Goal: Information Seeking & Learning: Learn about a topic

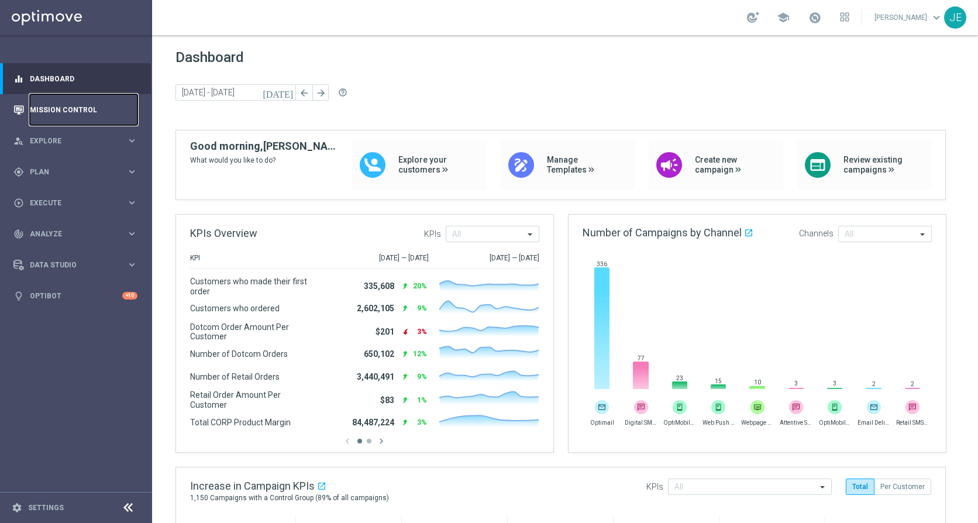
click at [78, 102] on link "Mission Control" at bounding box center [84, 109] width 108 height 31
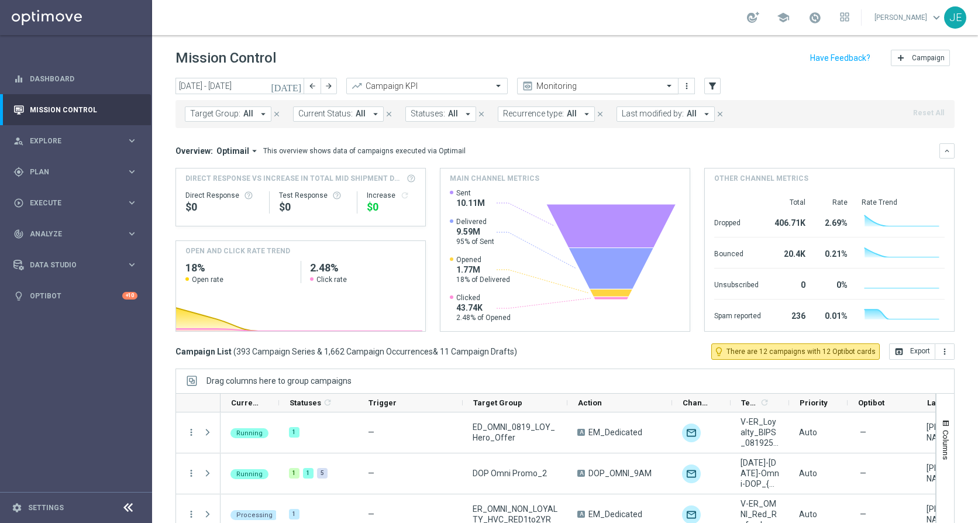
click at [668, 87] on span at bounding box center [670, 86] width 15 height 10
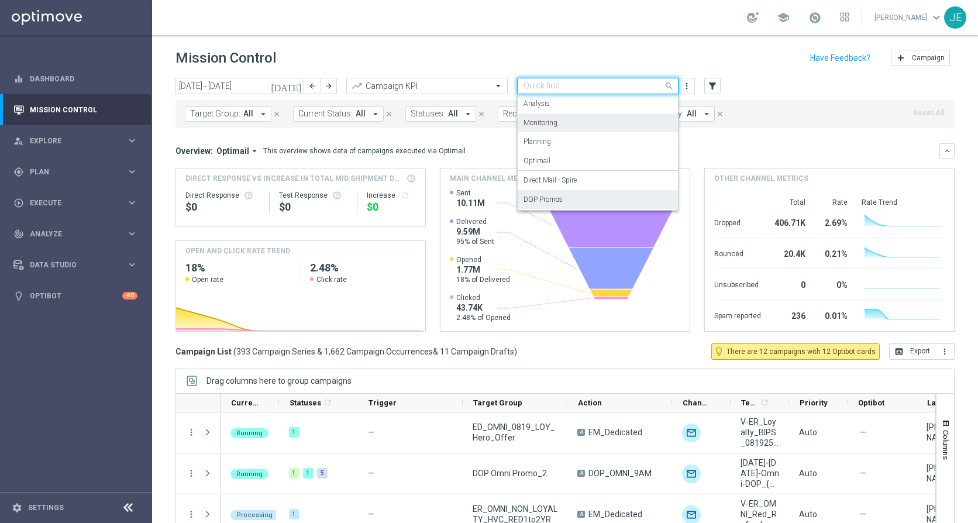
click at [557, 202] on label "DOP Promos" at bounding box center [542, 200] width 39 height 10
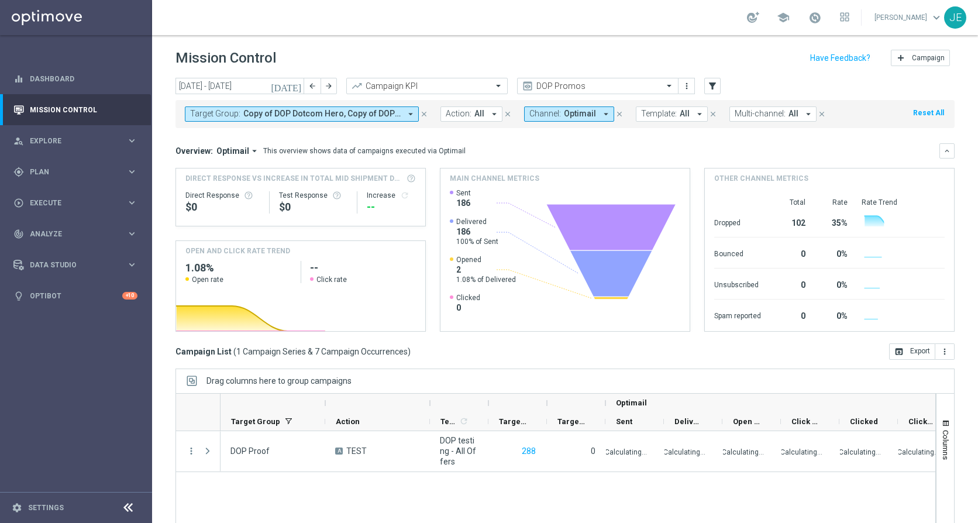
click at [299, 89] on icon "[DATE]" at bounding box center [287, 86] width 32 height 11
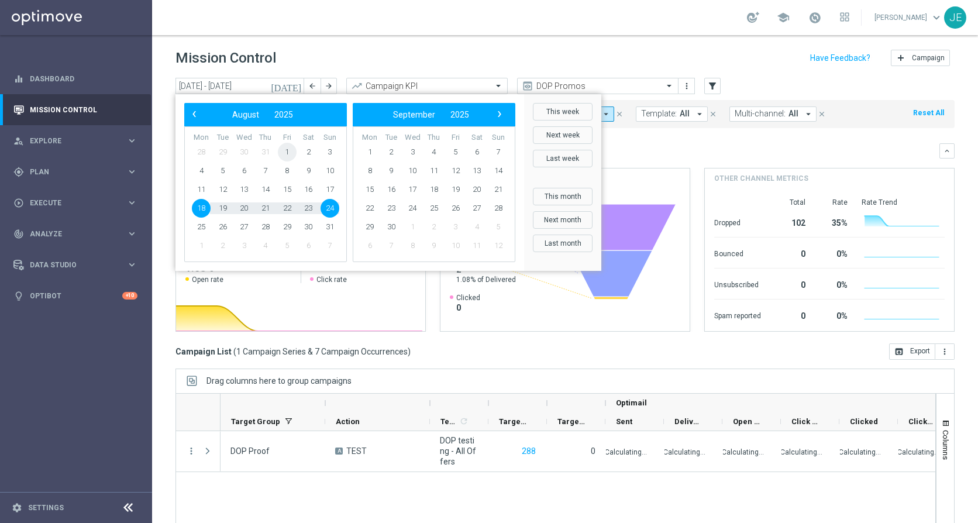
click at [291, 154] on span "1" at bounding box center [287, 152] width 19 height 19
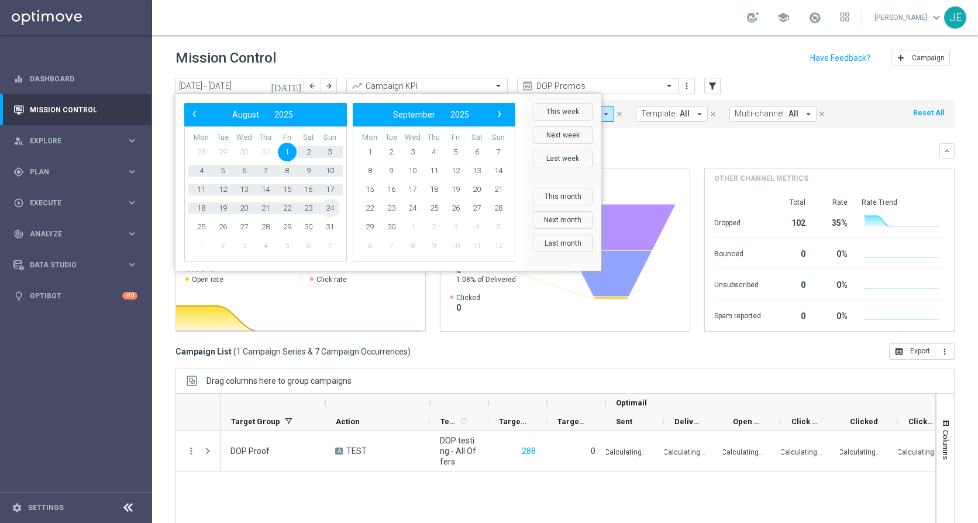
click at [332, 209] on span "24" at bounding box center [330, 208] width 19 height 19
type input "[DATE] - [DATE]"
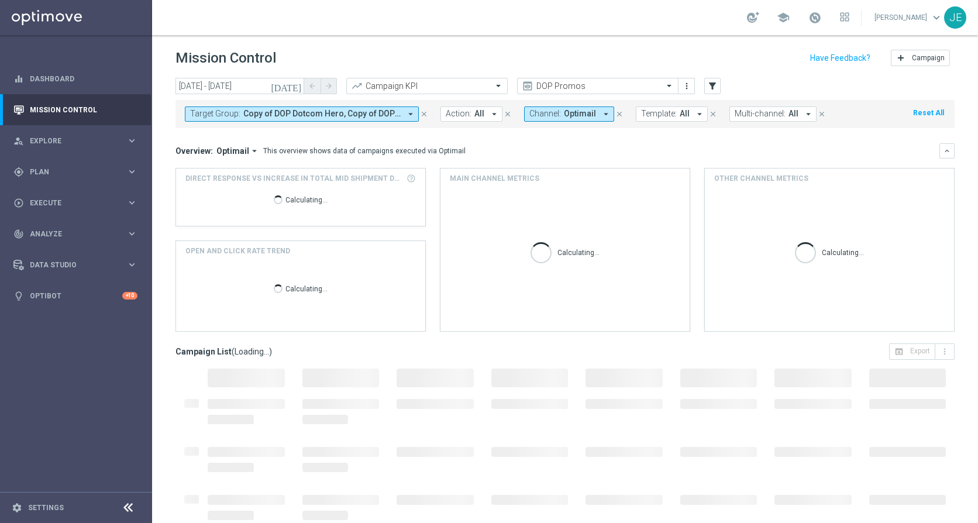
click at [125, 507] on icon at bounding box center [128, 508] width 14 height 14
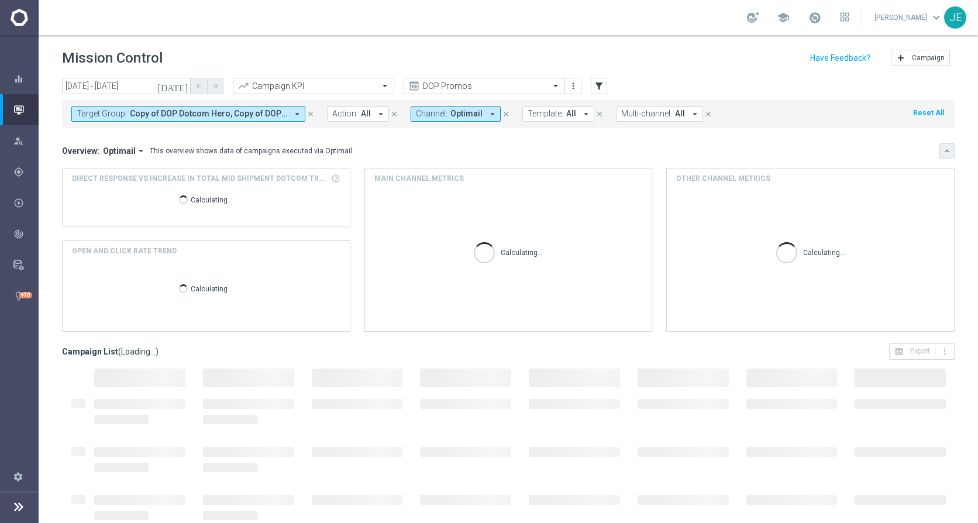
click at [943, 149] on icon "keyboard_arrow_down" at bounding box center [947, 151] width 8 height 8
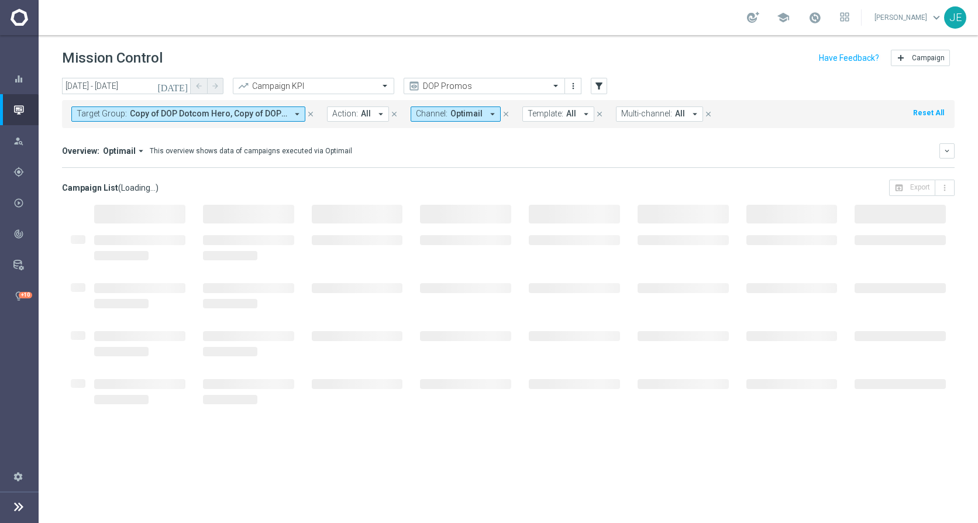
click at [296, 112] on icon "arrow_drop_down" at bounding box center [297, 114] width 11 height 11
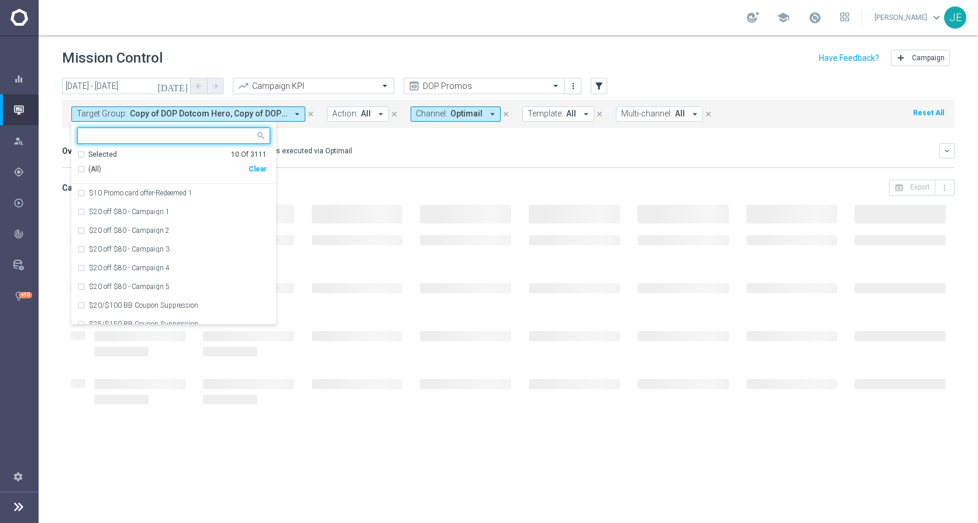
click at [140, 136] on input "text" at bounding box center [169, 136] width 171 height 10
click at [81, 171] on div "(All Search Results)" at bounding box center [162, 169] width 171 height 10
type input "DOP"
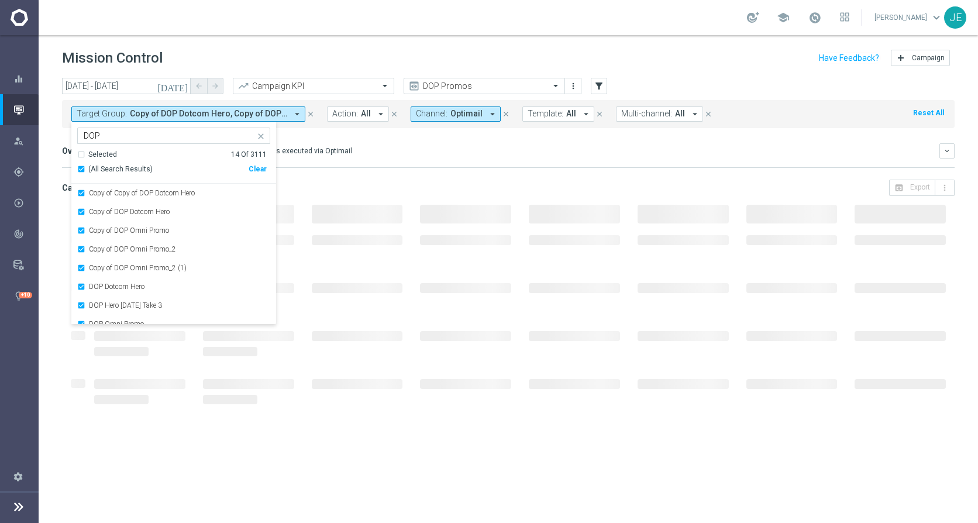
click at [415, 157] on div "Overview: Optimail arrow_drop_down This overview shows data of campaigns execut…" at bounding box center [508, 150] width 893 height 15
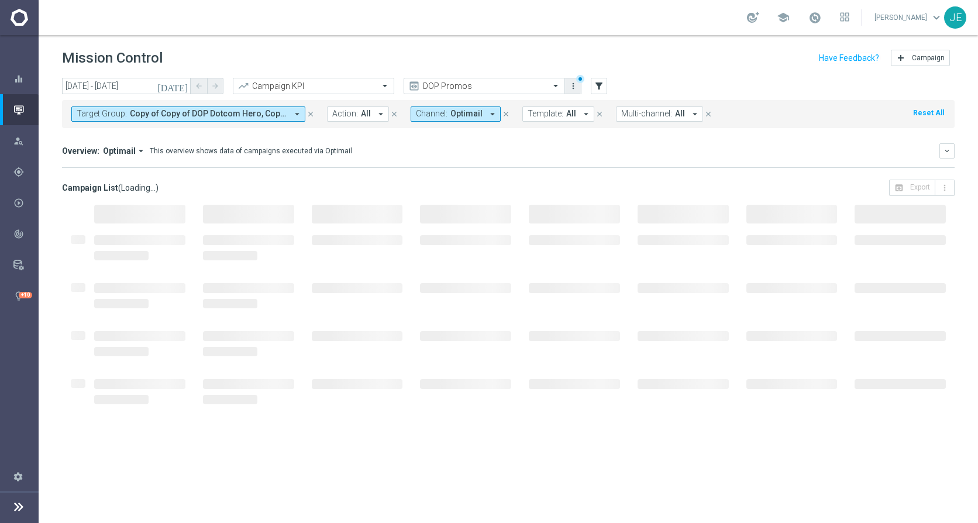
click at [575, 84] on icon "more_vert" at bounding box center [573, 85] width 9 height 9
click at [586, 102] on div "bookmark Save view Primary views can not be edited" at bounding box center [628, 107] width 129 height 16
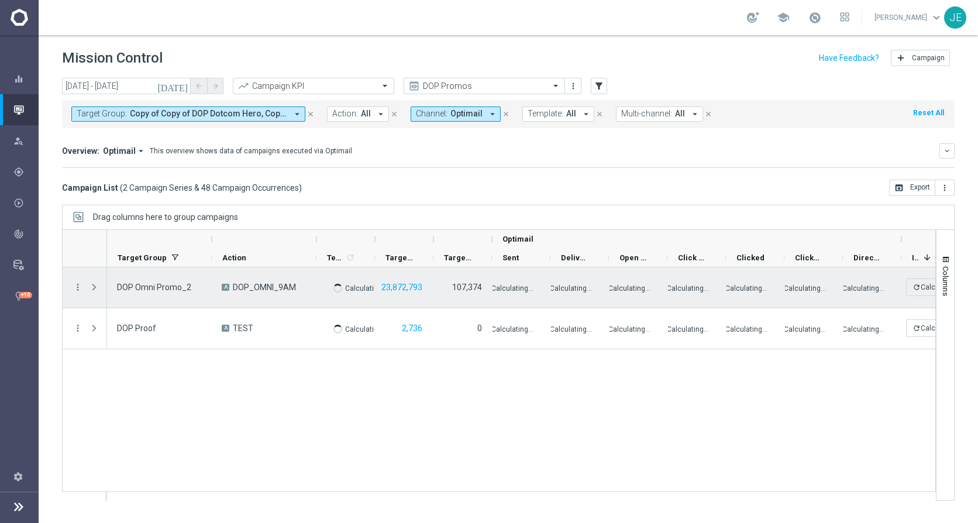
click at [91, 287] on span "Press SPACE to select this row." at bounding box center [94, 286] width 11 height 9
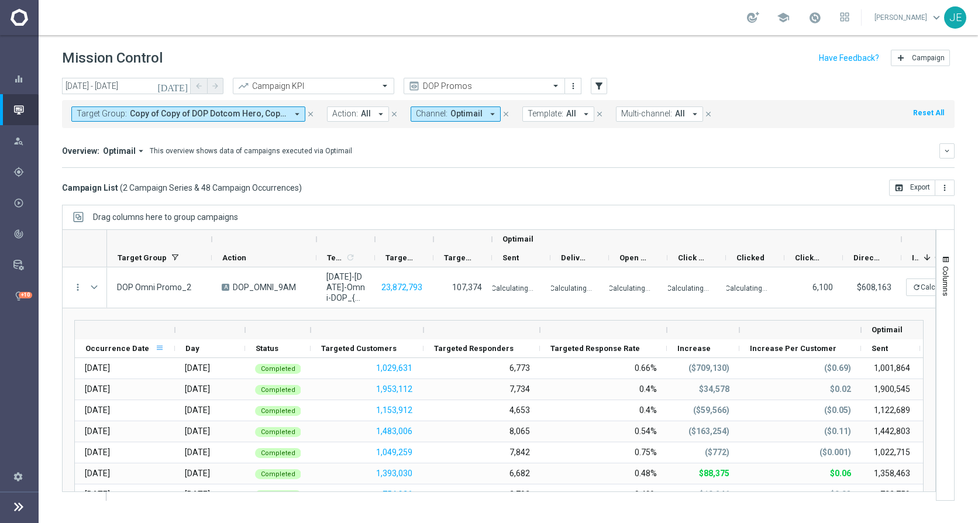
click at [157, 346] on span at bounding box center [159, 347] width 9 height 9
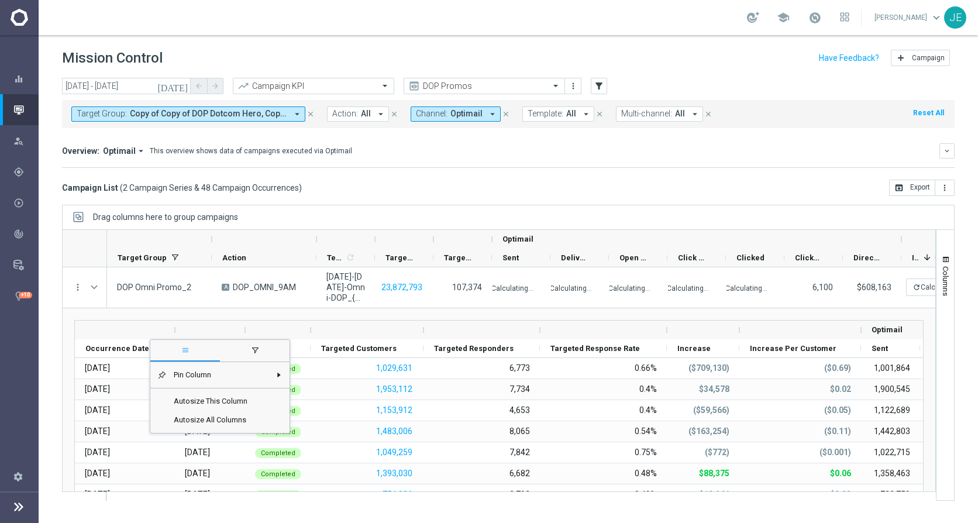
click at [107, 346] on span "Occurrence Date" at bounding box center [117, 348] width 64 height 9
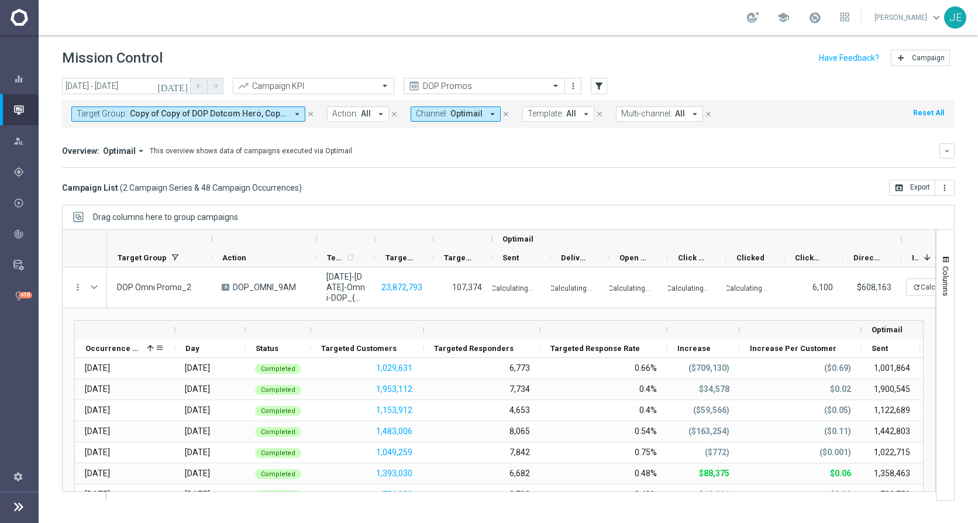
click at [107, 346] on span "Occurrence Date" at bounding box center [113, 348] width 57 height 9
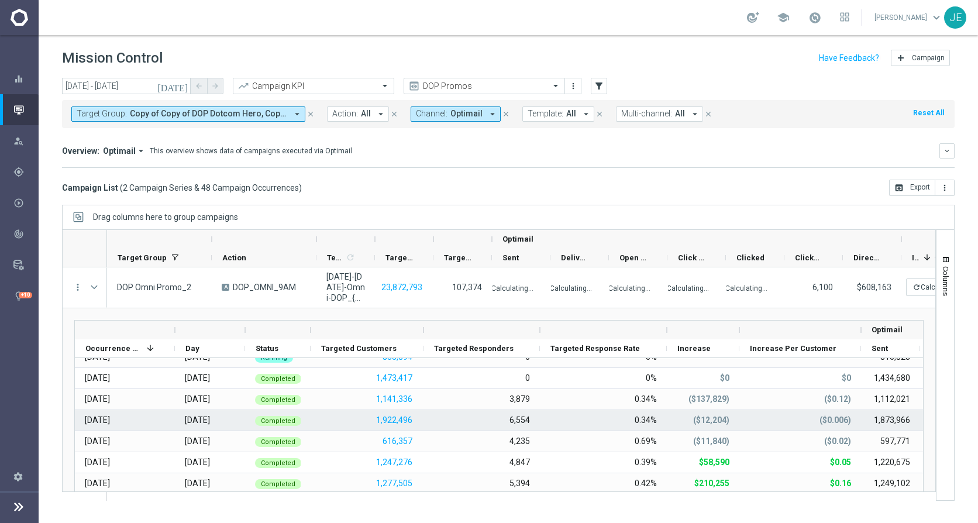
scroll to position [122, 0]
